Goal: Transaction & Acquisition: Purchase product/service

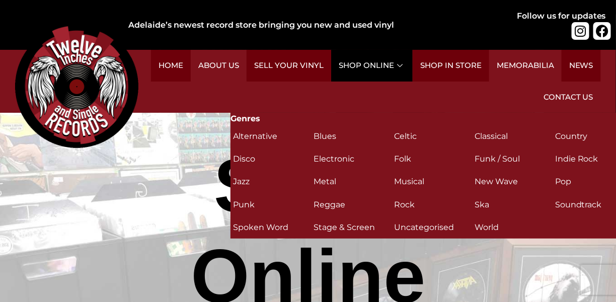
click at [361, 67] on link "Shop Online" at bounding box center [372, 66] width 82 height 32
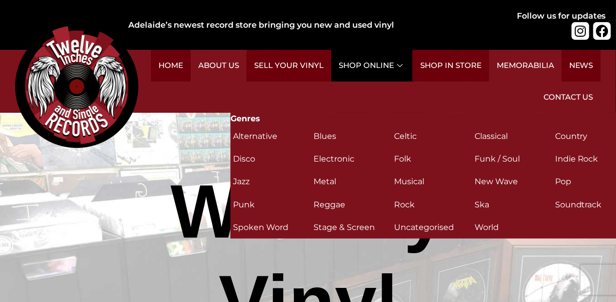
click at [363, 62] on link "Shop Online" at bounding box center [372, 66] width 82 height 32
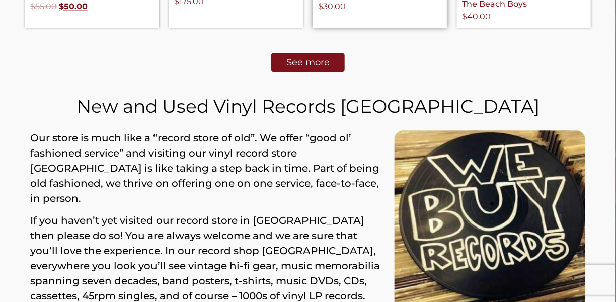
scroll to position [705, 0]
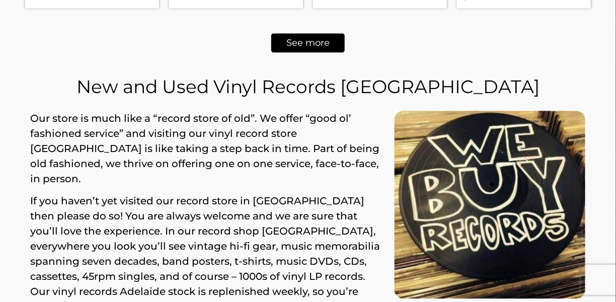
click at [317, 33] on link "See more" at bounding box center [308, 42] width 74 height 19
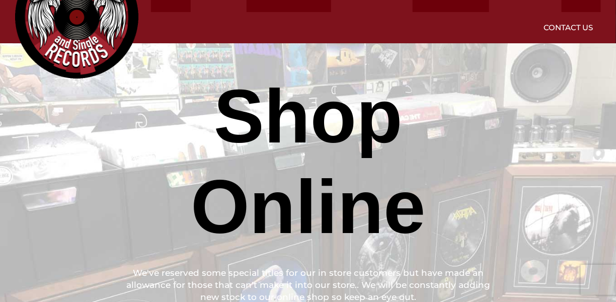
scroll to position [0, 0]
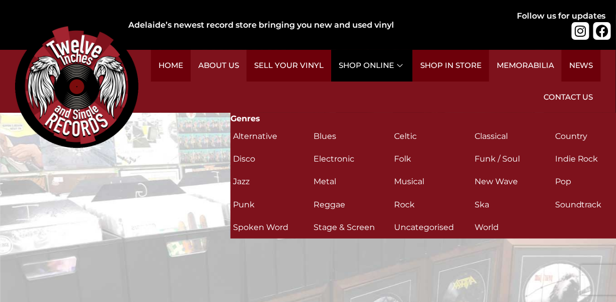
click at [355, 64] on link "Shop Online" at bounding box center [372, 66] width 82 height 32
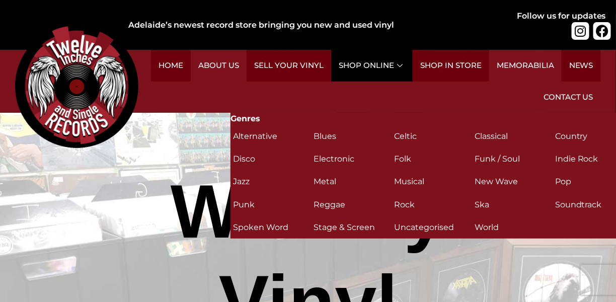
click at [403, 61] on link "Shop Online" at bounding box center [372, 66] width 82 height 32
click at [362, 64] on link "Shop Online" at bounding box center [372, 66] width 82 height 32
click at [402, 66] on icon at bounding box center [401, 66] width 8 height 6
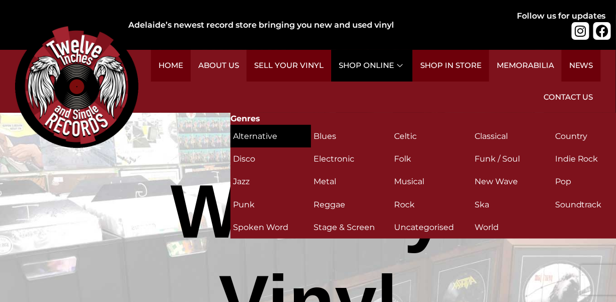
click at [256, 134] on h2 "Alternative (35)" at bounding box center [271, 136] width 76 height 18
click at [255, 131] on h2 "Alternative (35)" at bounding box center [271, 136] width 76 height 18
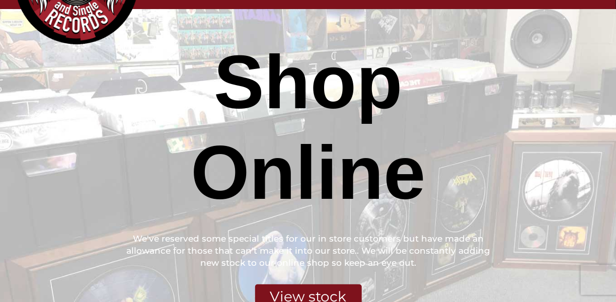
scroll to position [201, 0]
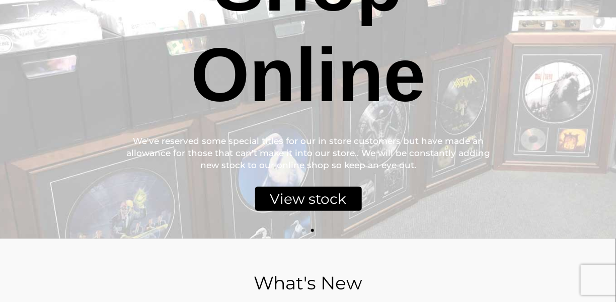
click at [311, 193] on div "View stock" at bounding box center [308, 199] width 107 height 24
click at [311, 196] on div "View stock" at bounding box center [308, 199] width 107 height 24
click at [301, 199] on div "View stock" at bounding box center [308, 199] width 107 height 24
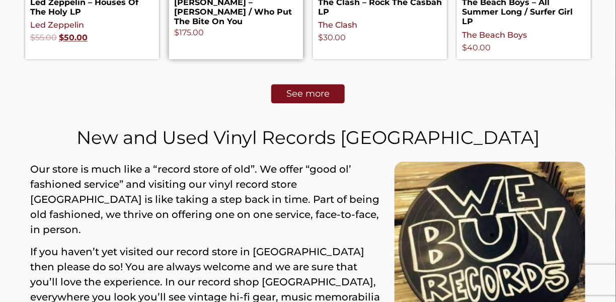
scroll to position [655, 0]
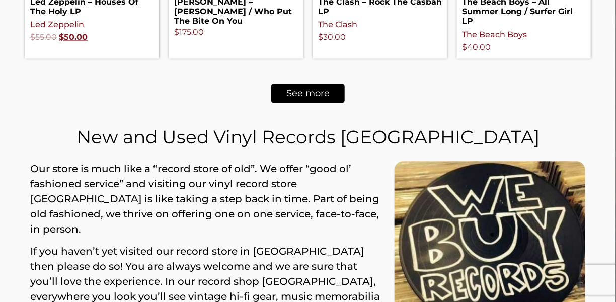
click at [313, 89] on span "See more" at bounding box center [308, 93] width 43 height 9
click at [306, 89] on span "See more" at bounding box center [308, 93] width 43 height 9
click at [307, 89] on span "See more" at bounding box center [308, 93] width 43 height 9
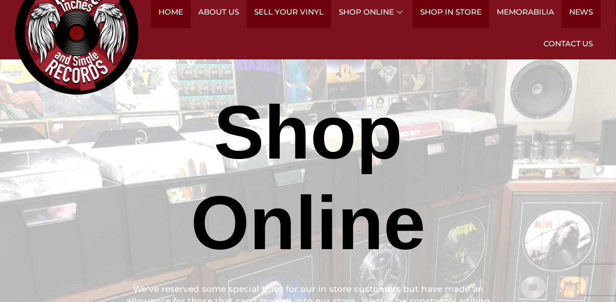
scroll to position [151, 0]
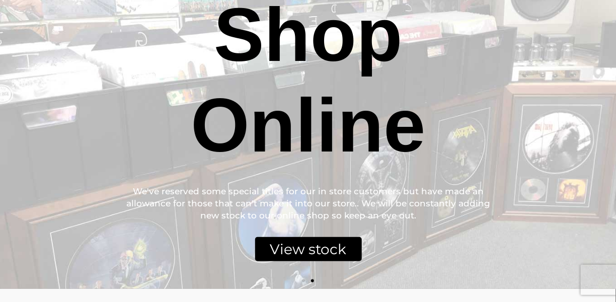
click at [308, 247] on div "View stock" at bounding box center [308, 249] width 107 height 24
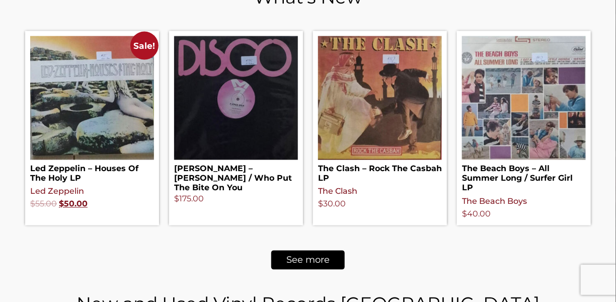
scroll to position [583, 0]
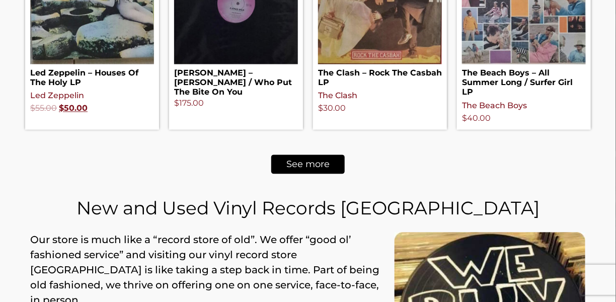
click at [314, 160] on span "See more" at bounding box center [308, 164] width 43 height 9
click at [312, 160] on span "See more" at bounding box center [308, 164] width 43 height 9
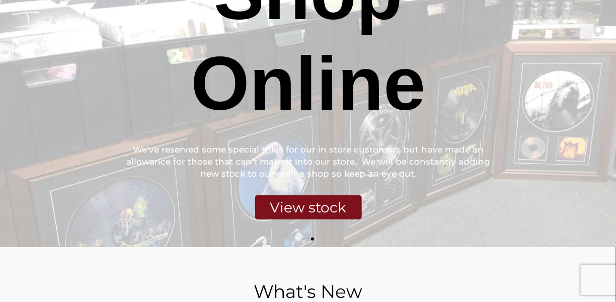
scroll to position [29, 0]
